Goal: Task Accomplishment & Management: Use online tool/utility

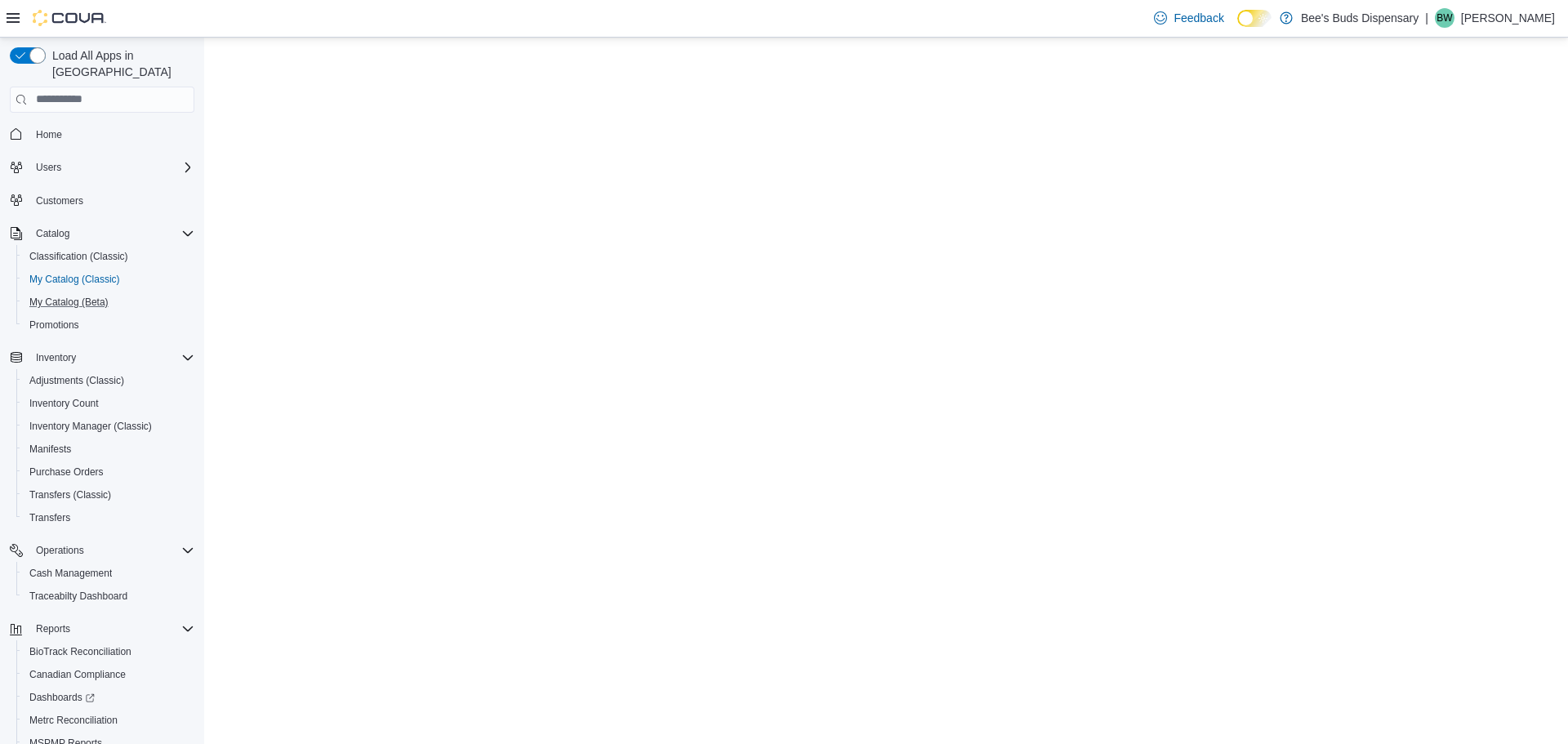
select select "**********"
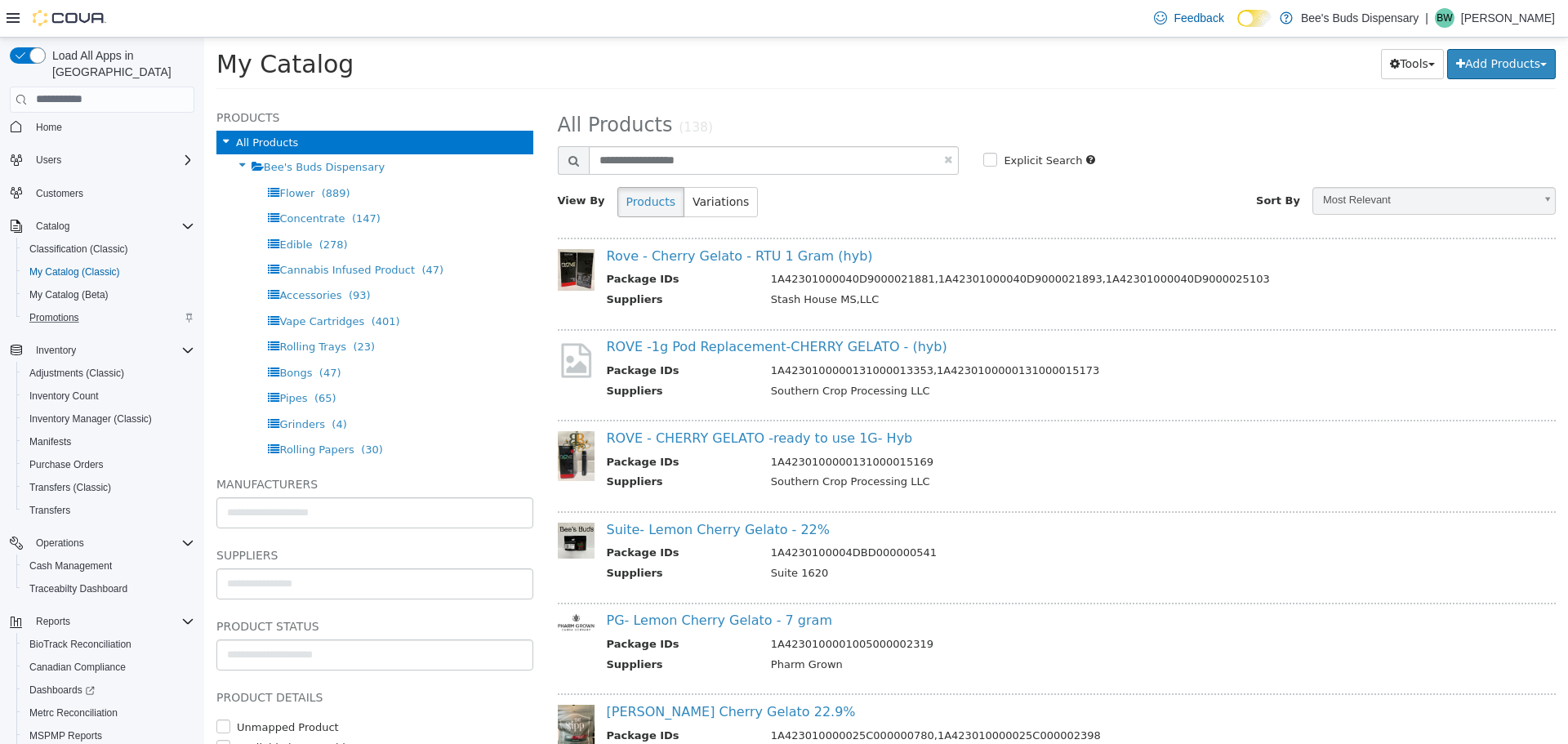
scroll to position [81, 0]
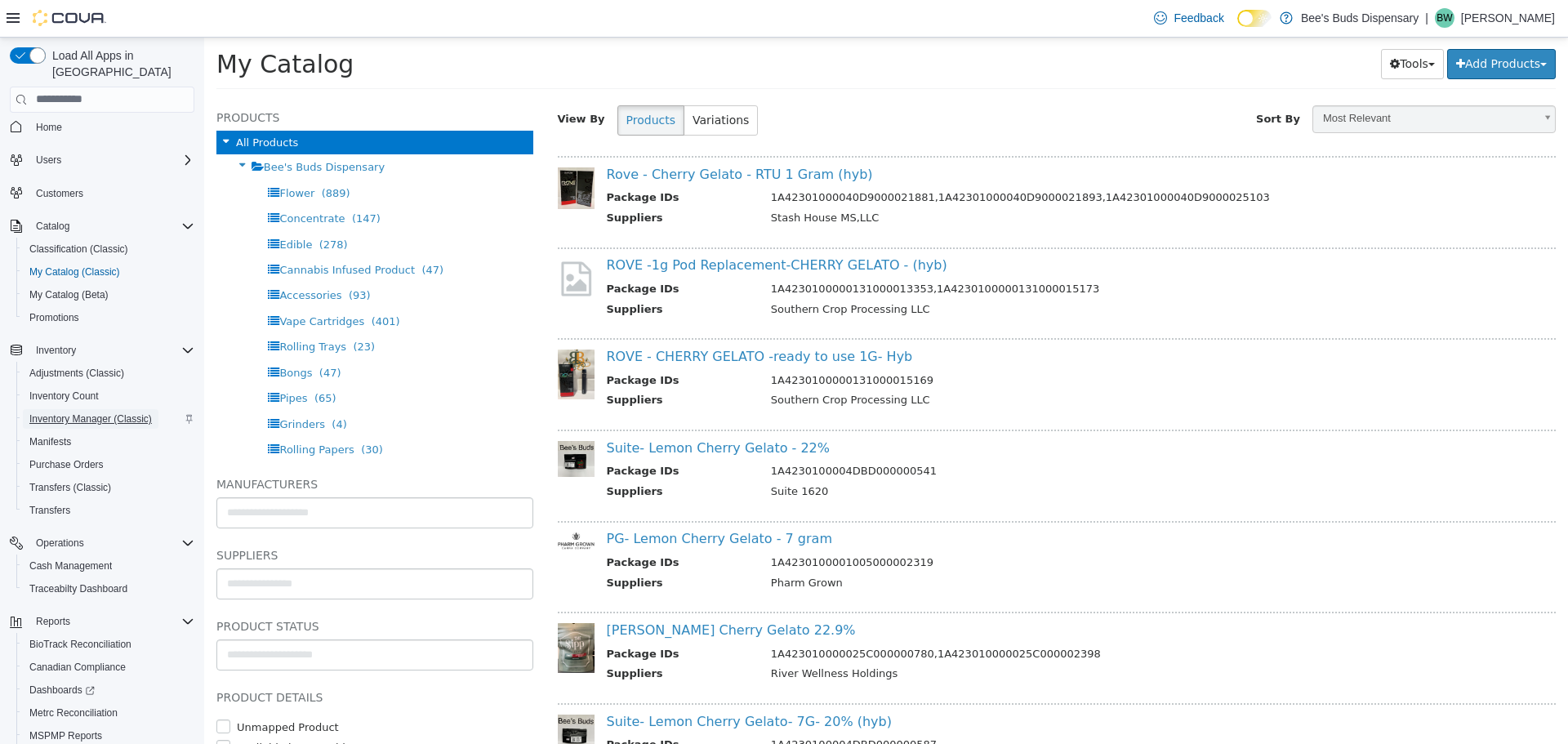
click at [95, 413] on span "Inventory Manager (Classic)" at bounding box center [90, 419] width 122 height 13
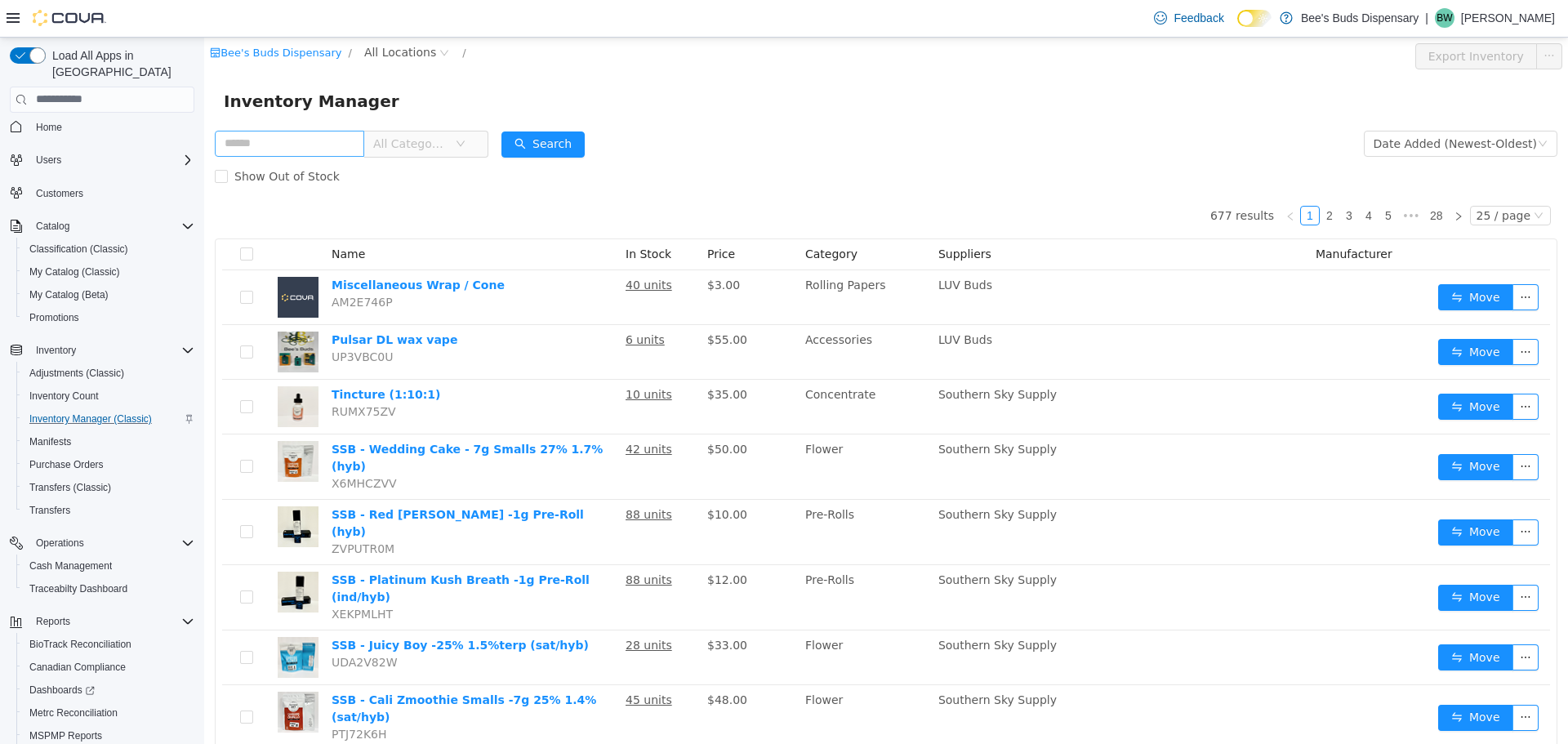
click at [335, 144] on input "text" at bounding box center [290, 143] width 150 height 26
type input "****"
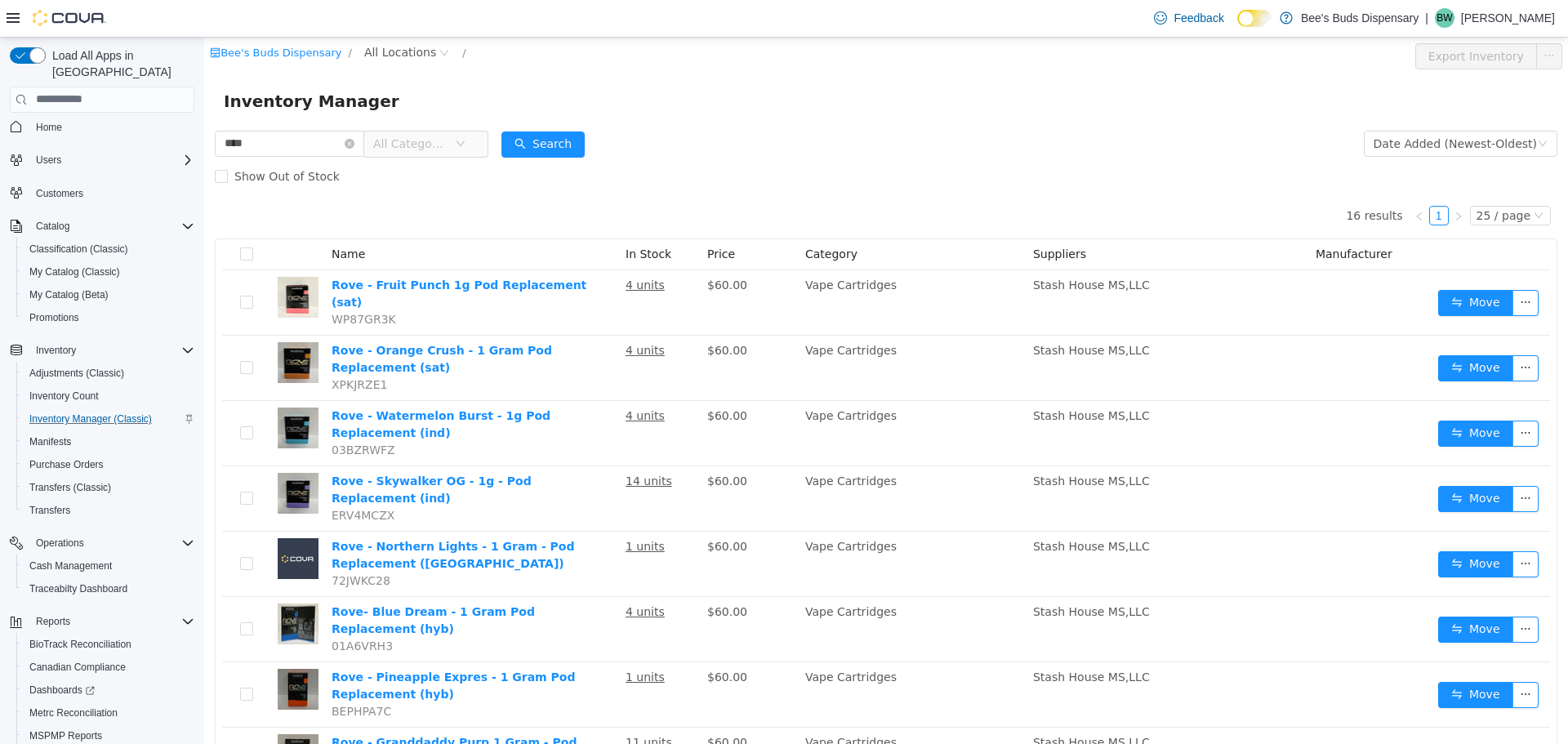
click at [428, 143] on span "All Categories" at bounding box center [410, 143] width 74 height 16
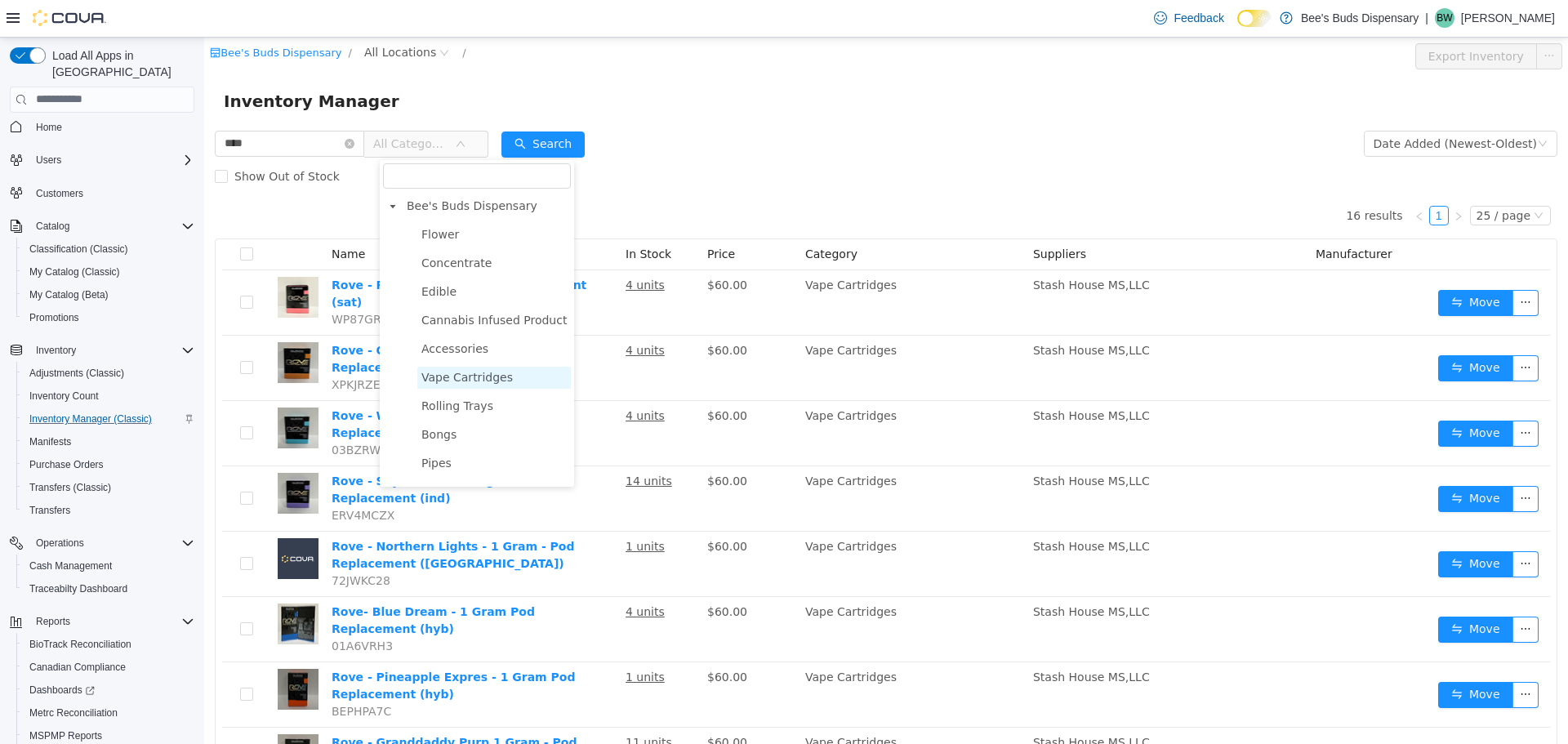
click at [469, 382] on span "Vape Cartridges" at bounding box center [467, 376] width 91 height 13
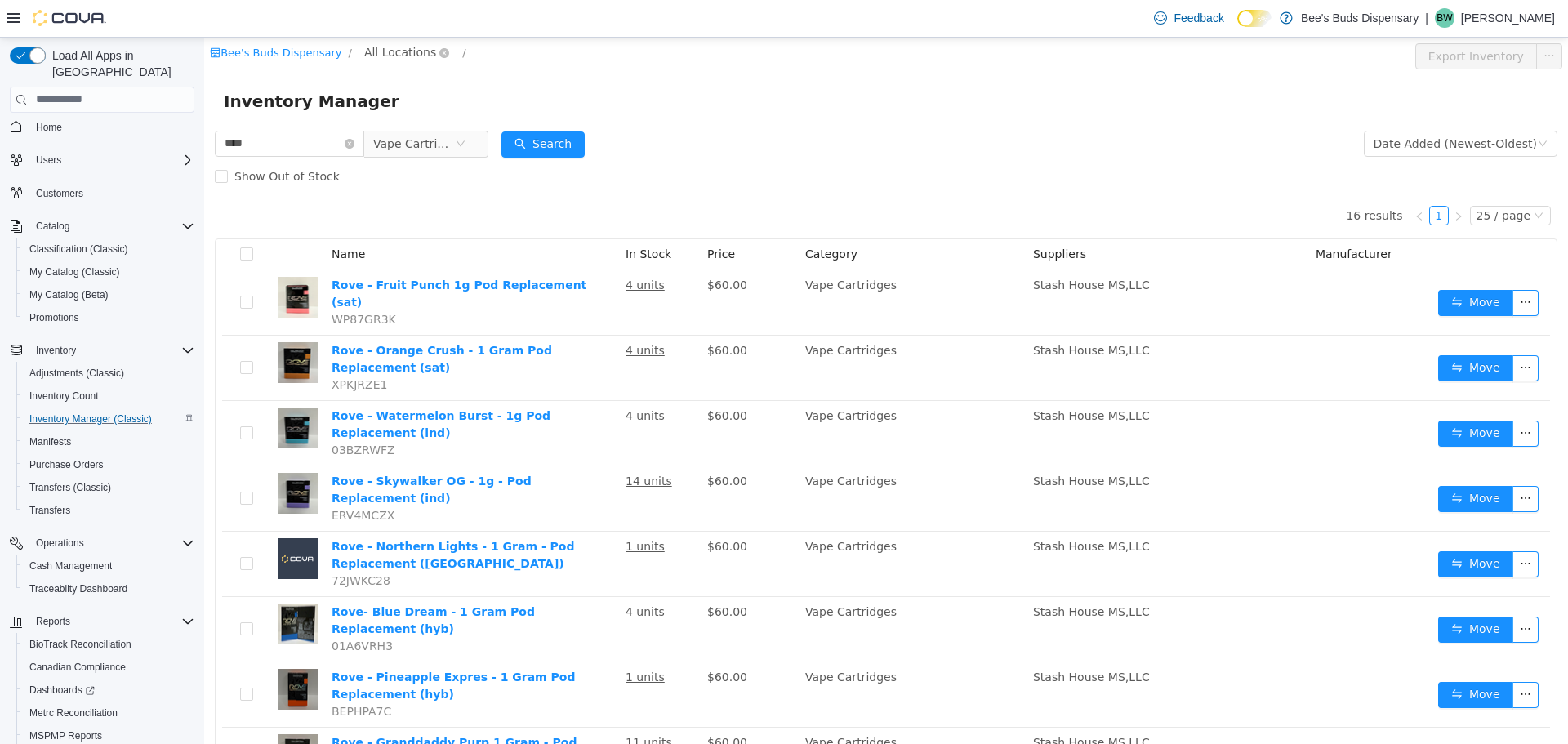
click at [365, 53] on span "All Locations" at bounding box center [400, 52] width 71 height 18
click at [423, 170] on span "Bee's [PERSON_NAME]" at bounding box center [450, 168] width 130 height 13
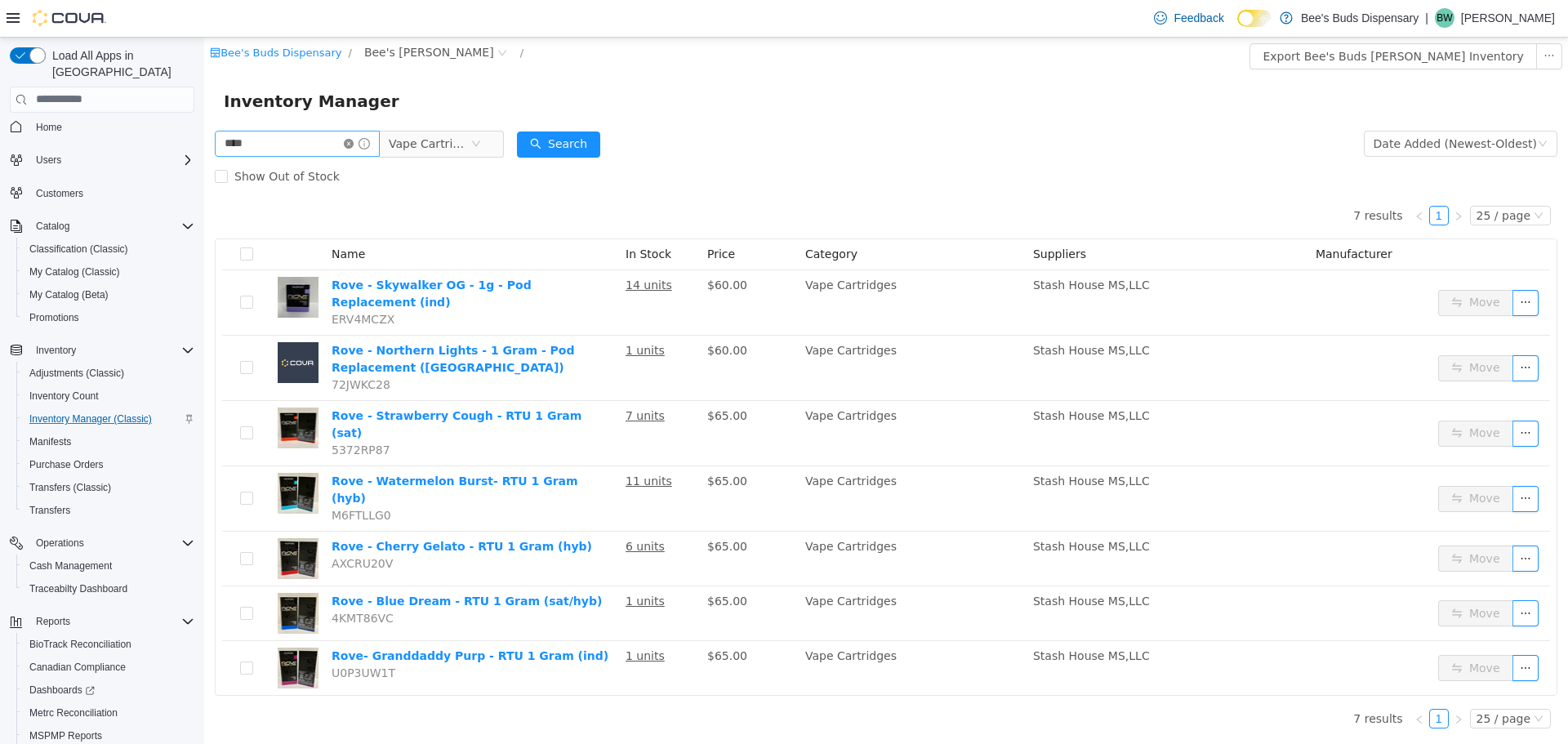
click at [353, 142] on icon "icon: close-circle" at bounding box center [349, 143] width 10 height 10
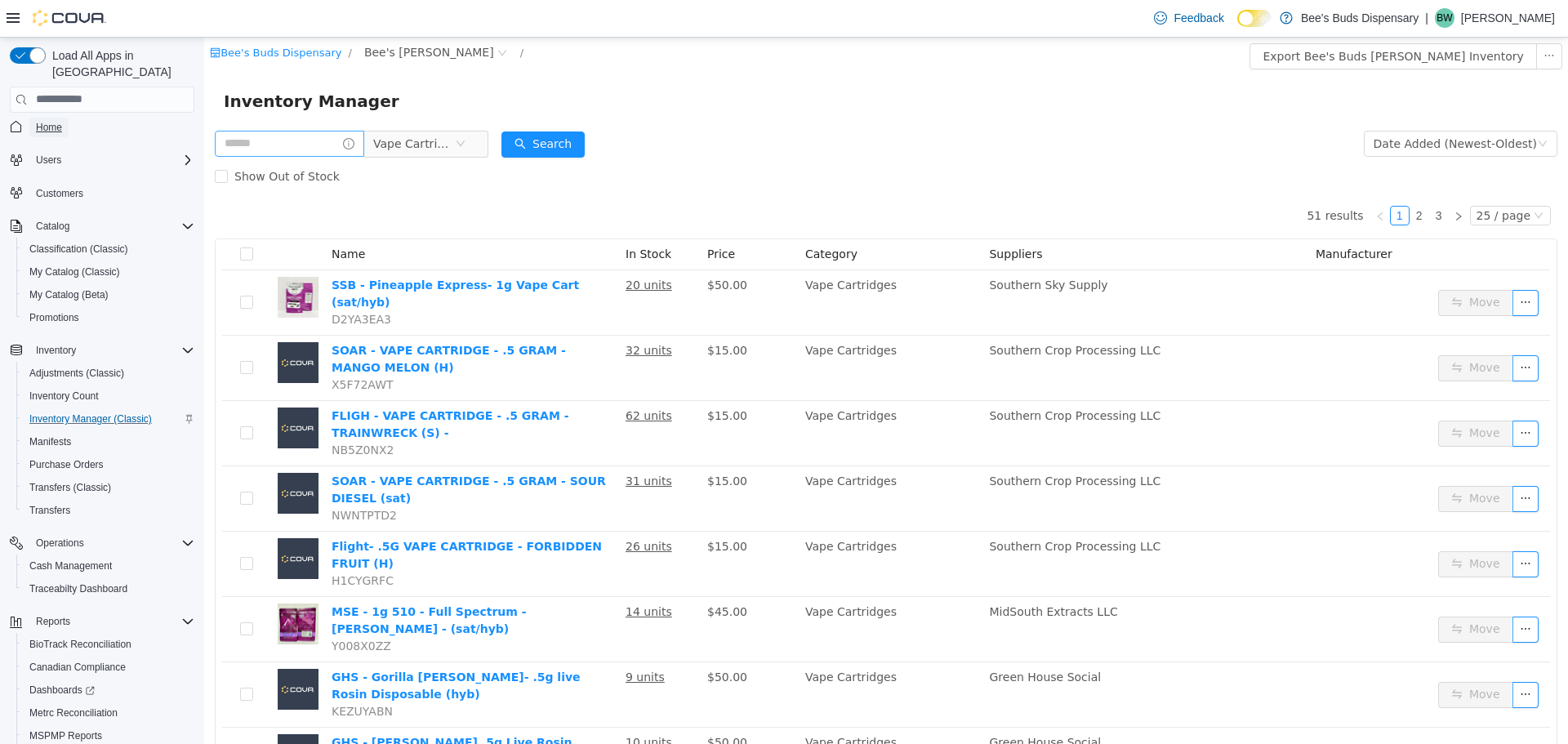
click at [53, 121] on span "Home" at bounding box center [49, 127] width 26 height 13
